Goal: Navigation & Orientation: Find specific page/section

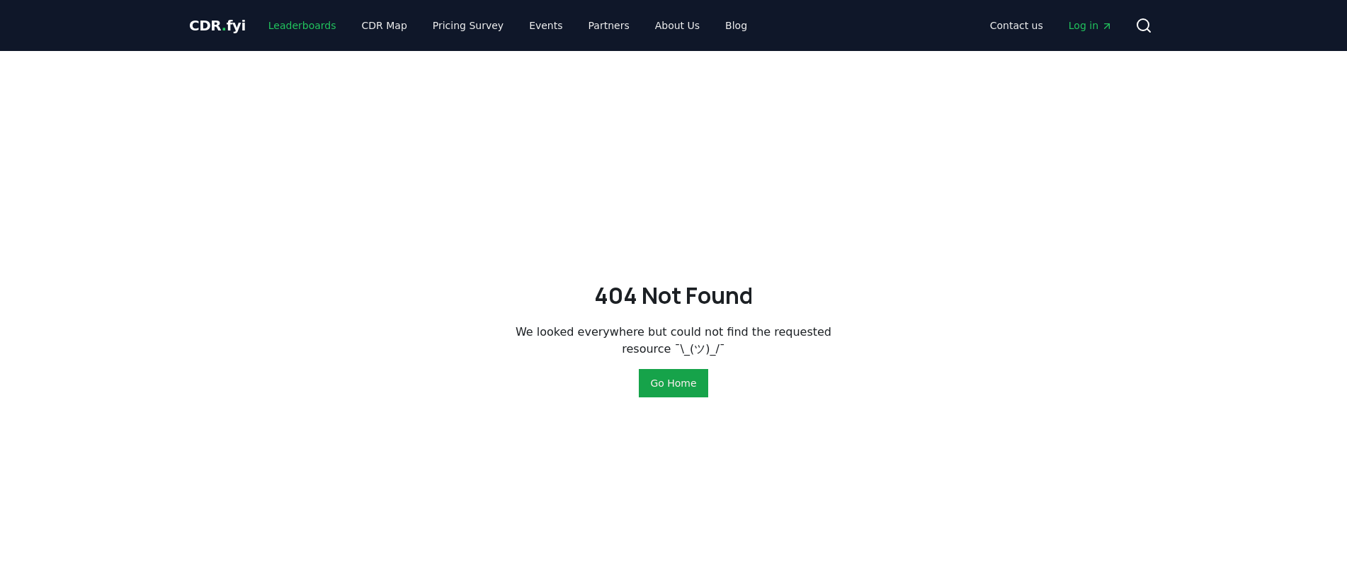
click at [307, 28] on link "Leaderboards" at bounding box center [302, 25] width 91 height 25
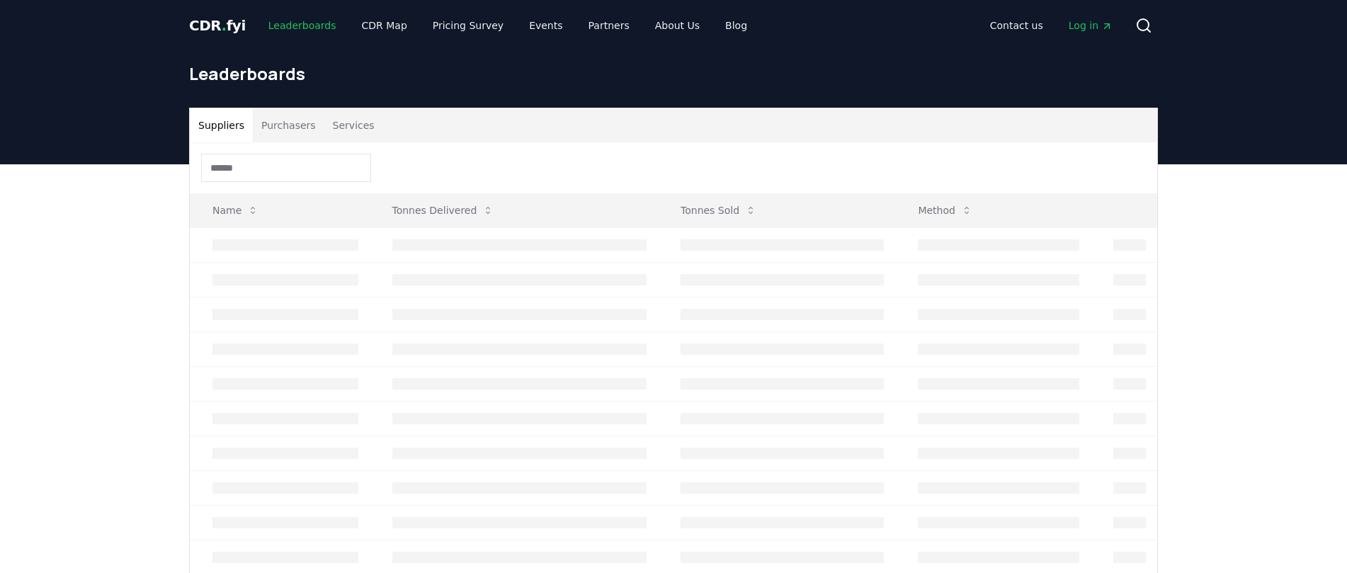
click at [307, 28] on link "Leaderboards" at bounding box center [302, 25] width 91 height 25
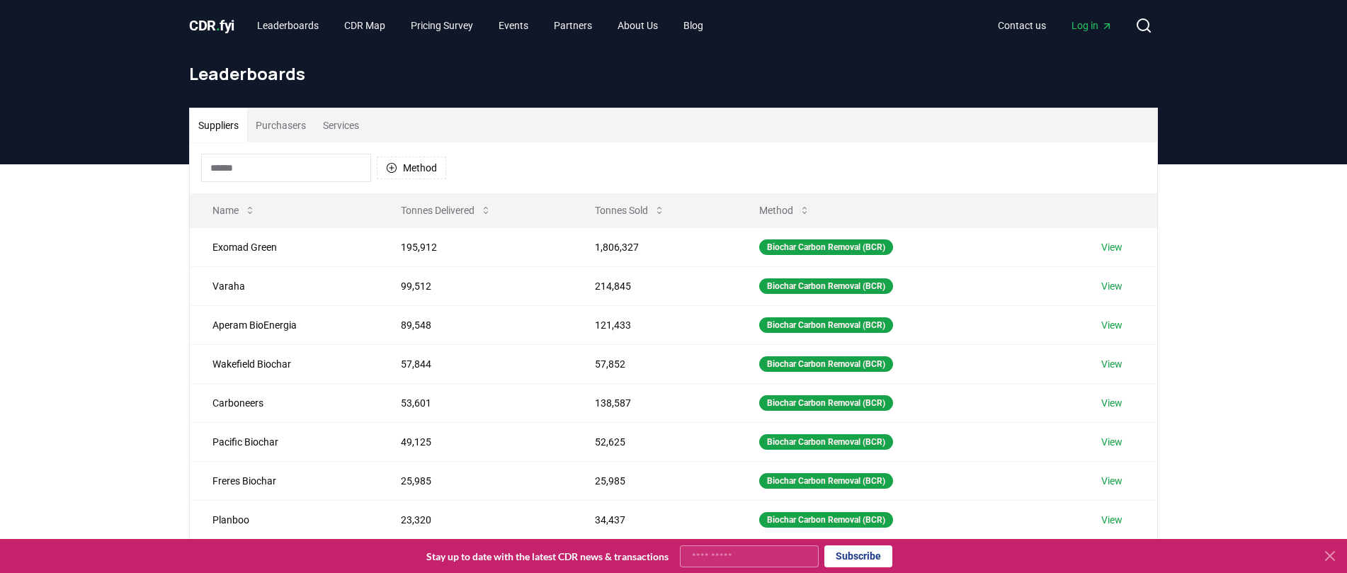
click at [319, 168] on input at bounding box center [286, 168] width 170 height 28
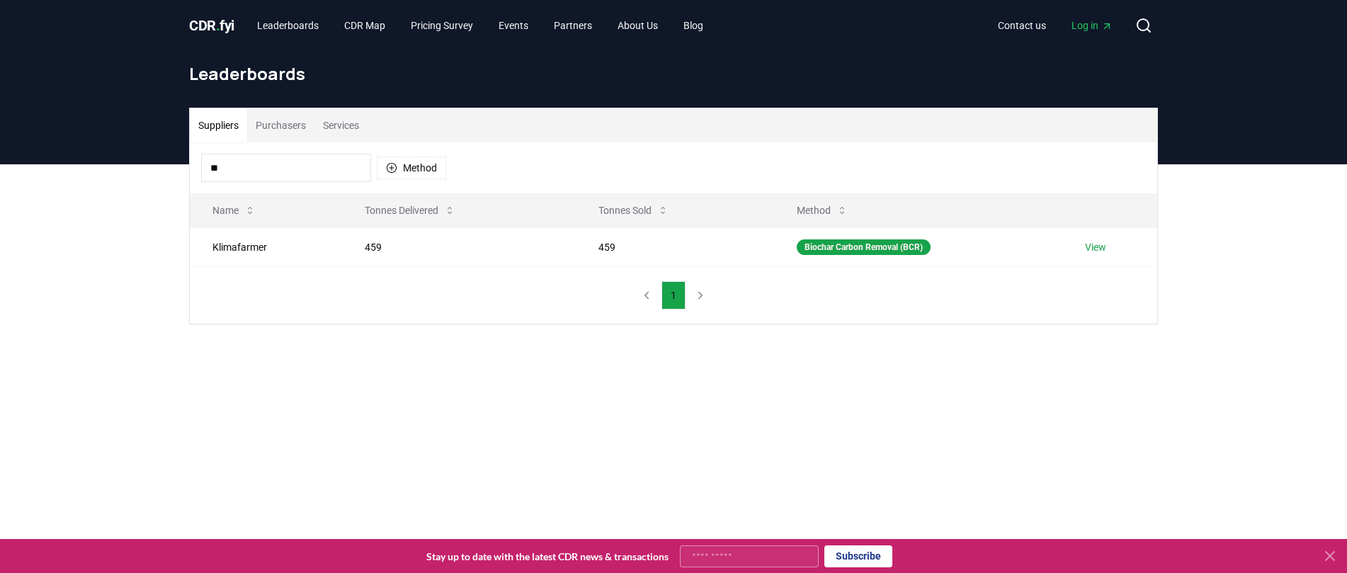
type input "*"
